Goal: Information Seeking & Learning: Learn about a topic

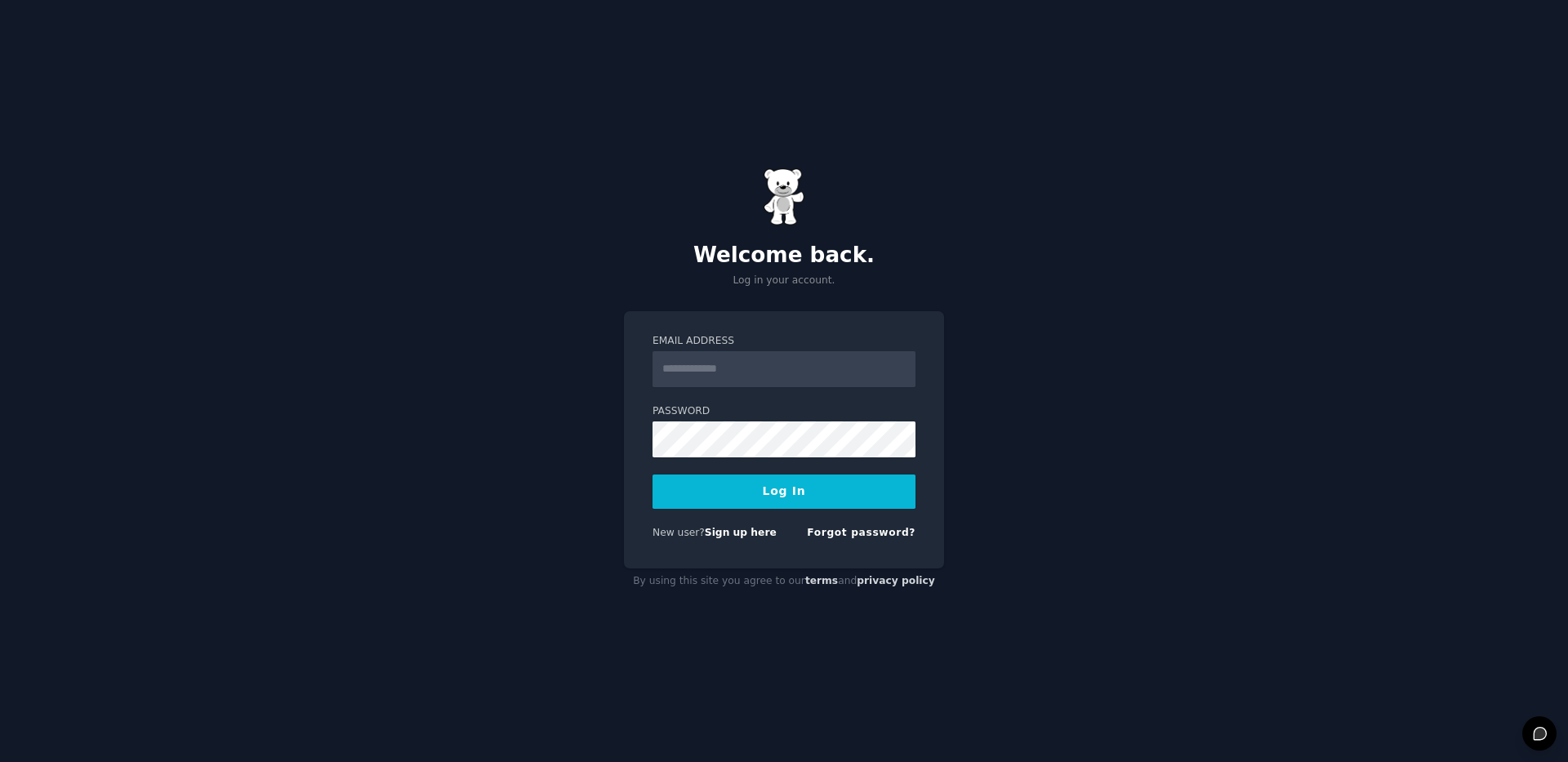
click at [831, 374] on input "Email Address" at bounding box center [784, 369] width 263 height 36
type input "**********"
click at [819, 496] on button "Log In" at bounding box center [784, 492] width 263 height 34
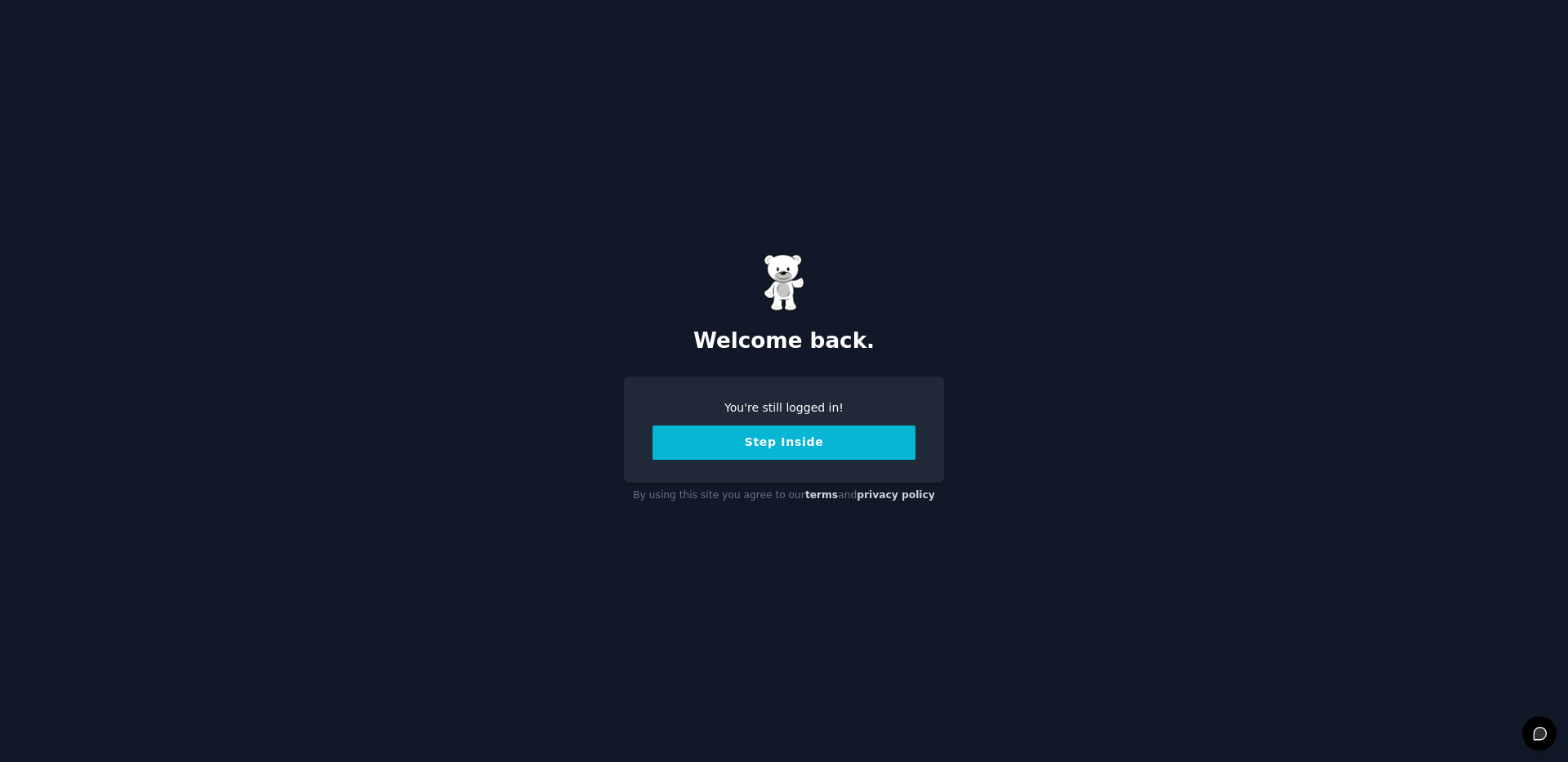
click at [819, 451] on button "Step Inside" at bounding box center [784, 443] width 263 height 34
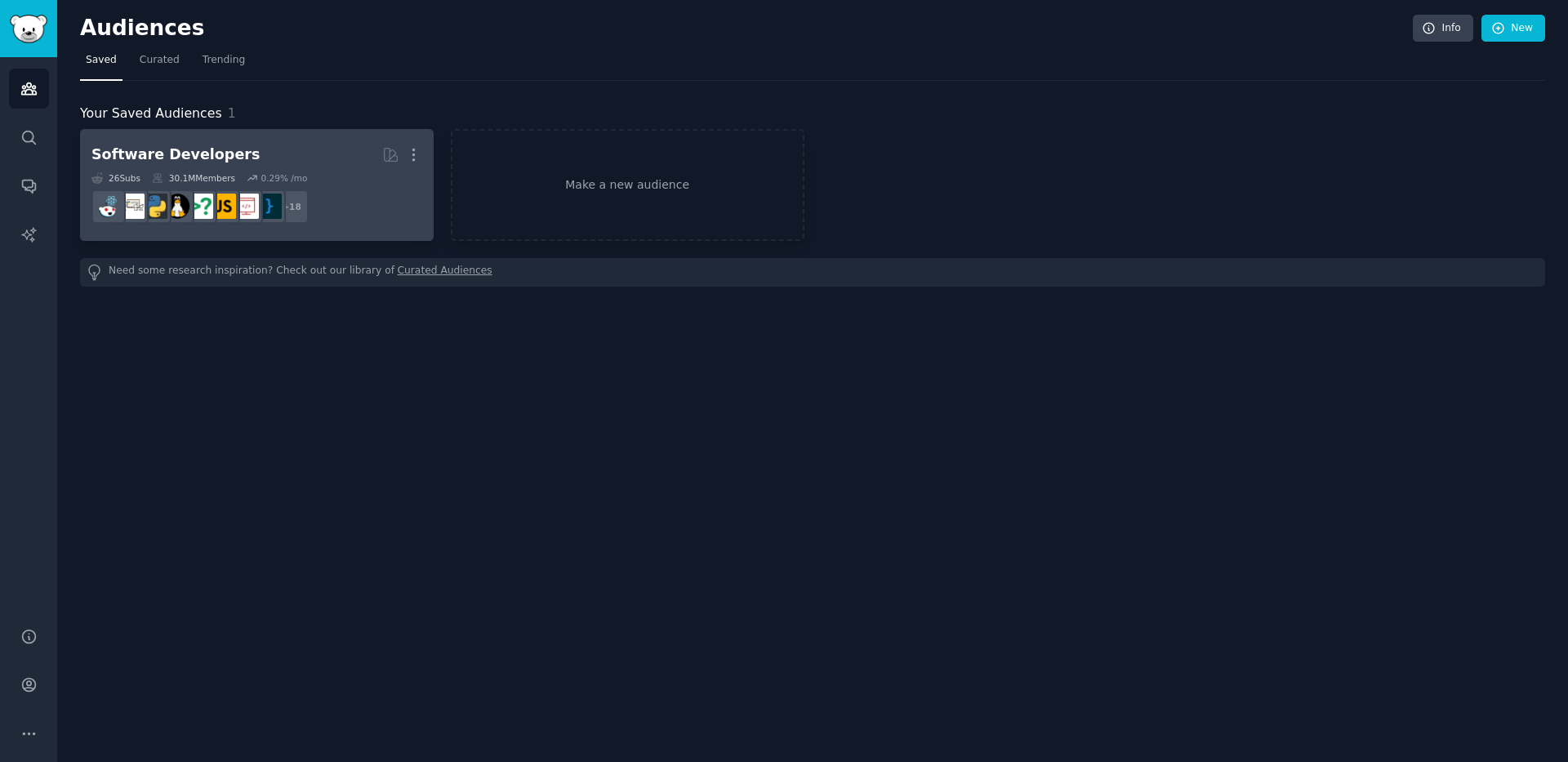
click at [345, 211] on dd "r/javascript + 18" at bounding box center [257, 207] width 331 height 46
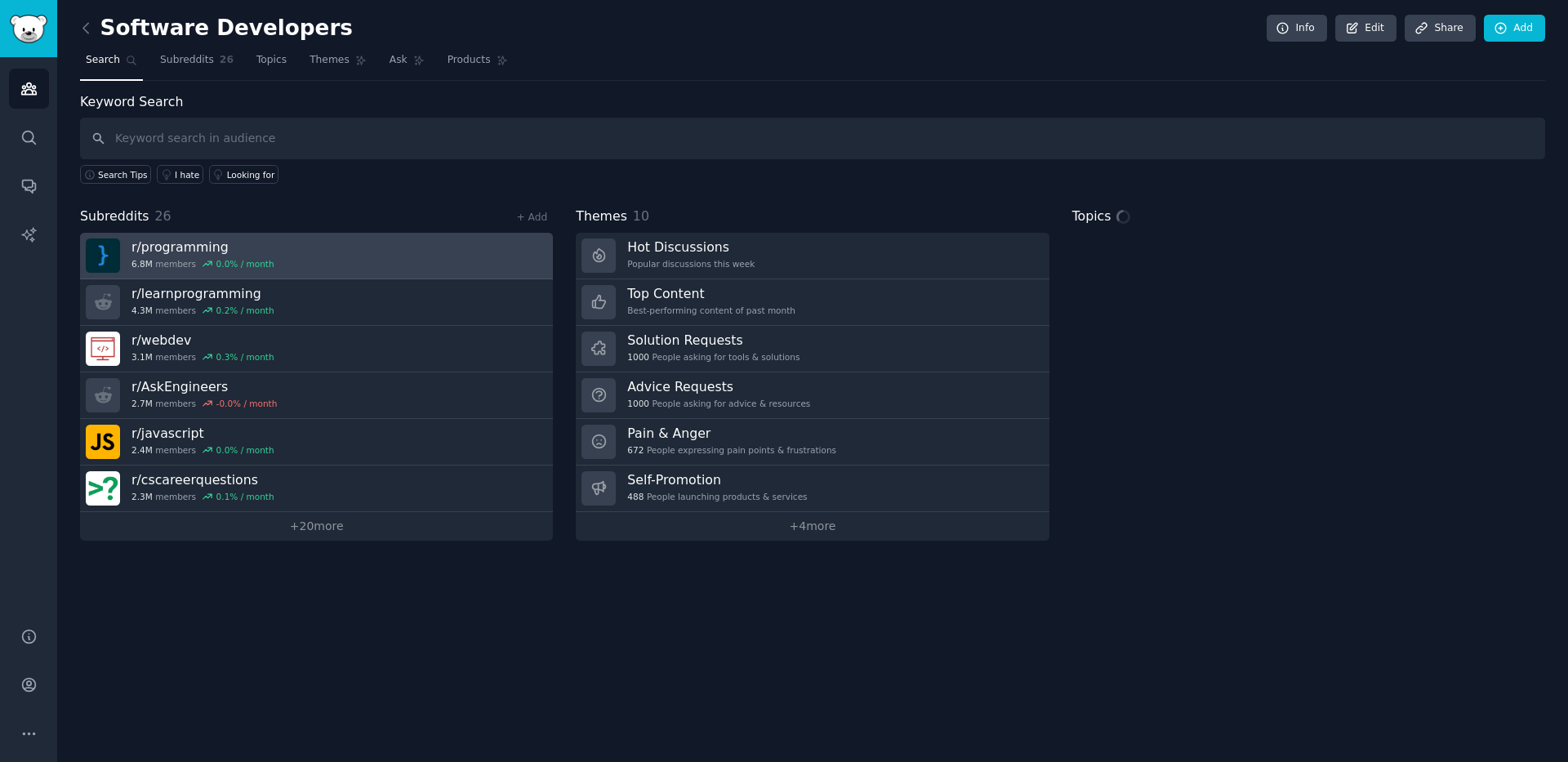
click at [208, 249] on h3 "r/ programming" at bounding box center [203, 247] width 143 height 17
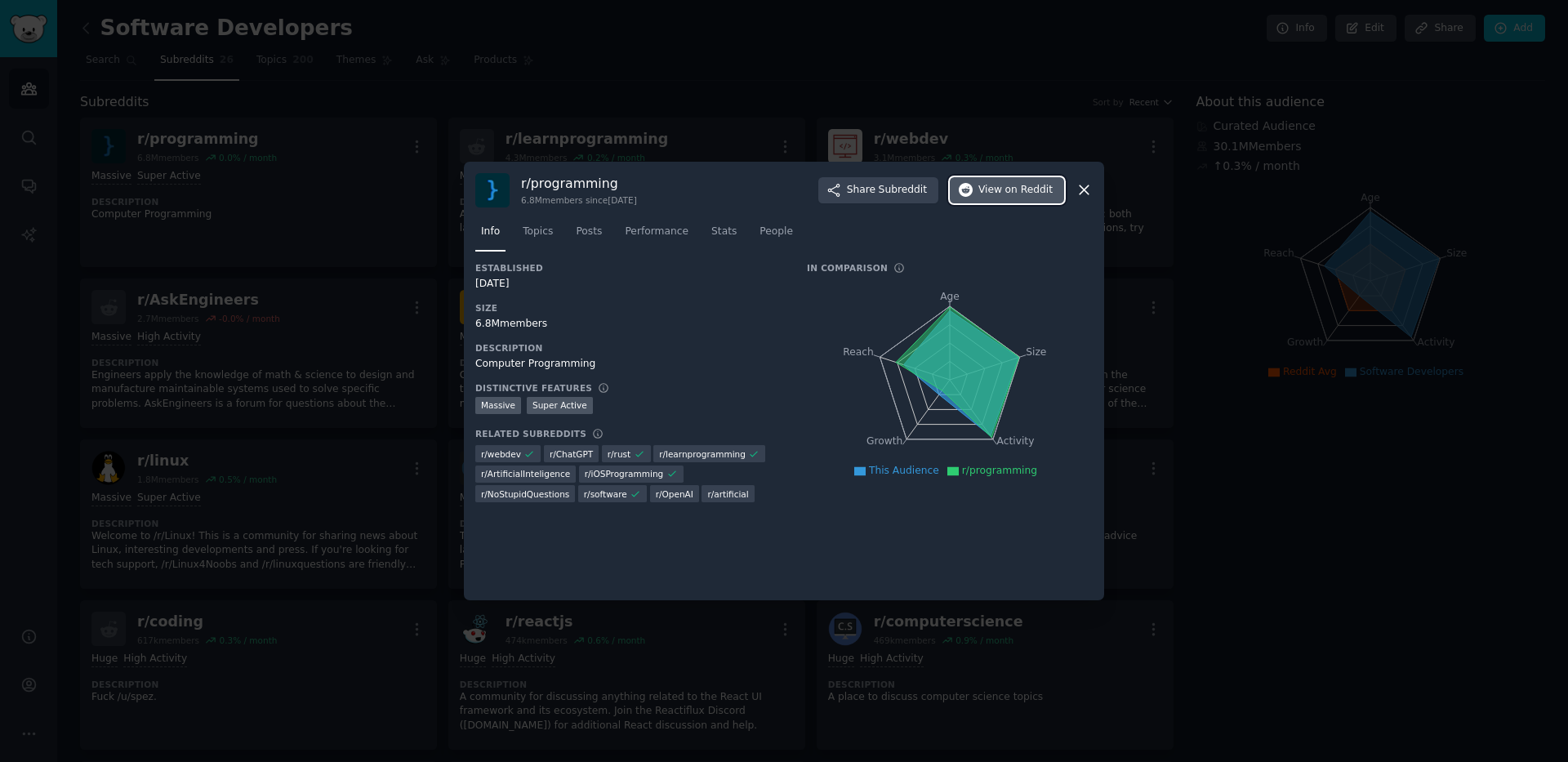
click at [1010, 181] on button "View on Reddit" at bounding box center [1006, 190] width 114 height 26
click at [1079, 191] on icon at bounding box center [1083, 189] width 17 height 17
